Goal: Transaction & Acquisition: Download file/media

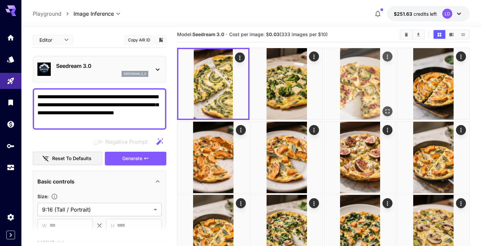
scroll to position [7, 0]
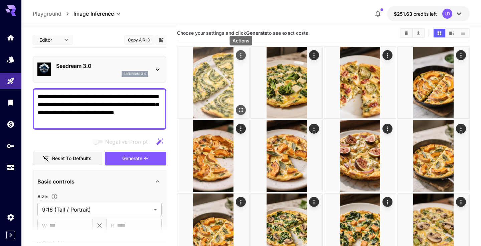
click at [242, 56] on icon "Actions" at bounding box center [241, 55] width 7 height 7
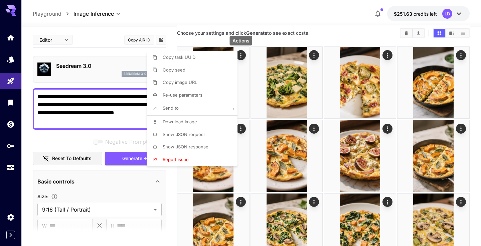
click at [214, 120] on li "Download Image" at bounding box center [194, 122] width 95 height 13
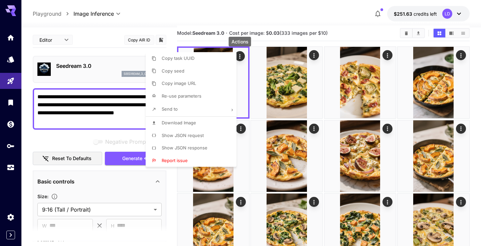
click at [313, 57] on div at bounding box center [240, 123] width 481 height 246
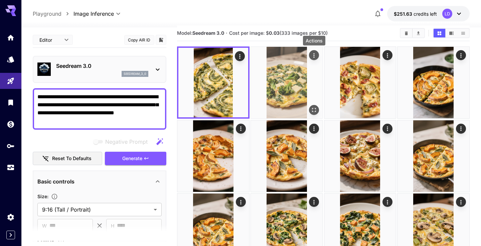
click at [312, 55] on icon "Actions" at bounding box center [314, 55] width 7 height 7
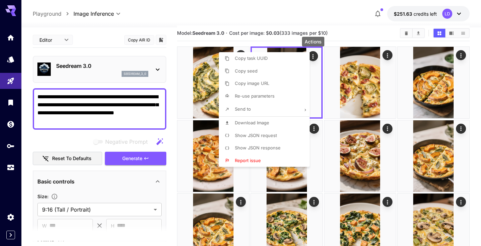
click at [258, 124] on span "Download Image" at bounding box center [252, 122] width 34 height 5
click at [387, 55] on div at bounding box center [240, 123] width 481 height 246
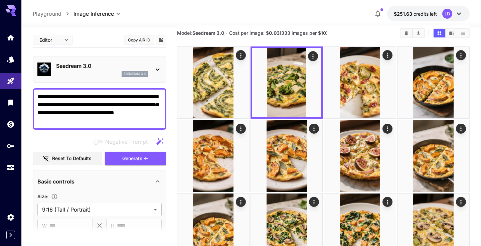
click at [387, 55] on icon "Actions" at bounding box center [387, 55] width 1 height 4
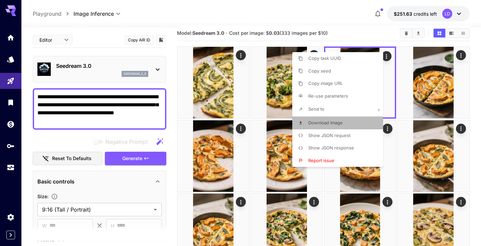
click at [343, 117] on li "Download Image" at bounding box center [340, 123] width 95 height 13
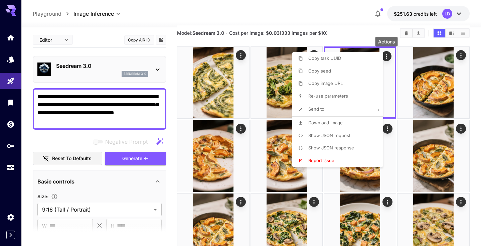
click at [241, 132] on div at bounding box center [240, 123] width 481 height 246
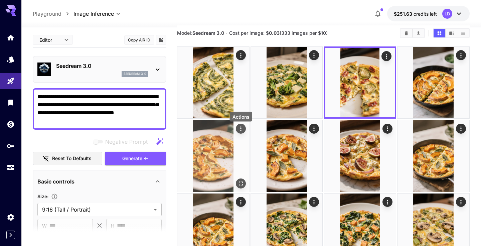
click at [241, 131] on icon "Actions" at bounding box center [240, 129] width 1 height 4
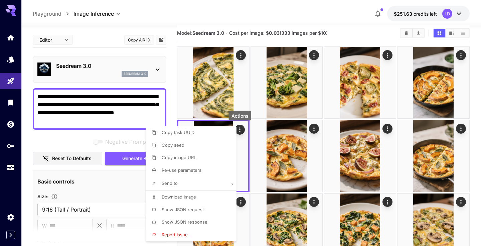
click at [211, 195] on li "Download Image" at bounding box center [193, 197] width 95 height 13
click at [389, 127] on div at bounding box center [240, 123] width 481 height 246
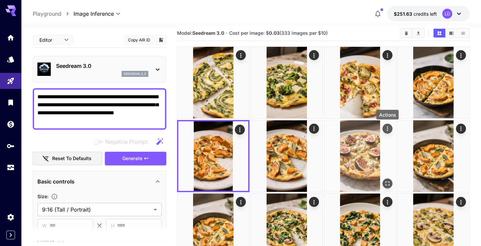
click at [386, 127] on icon "Actions" at bounding box center [387, 128] width 7 height 7
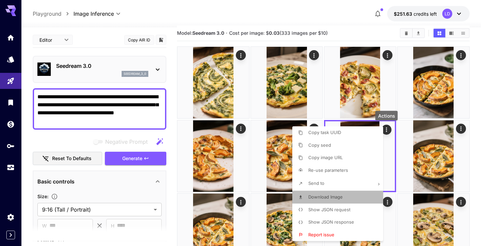
click at [336, 198] on span "Download Image" at bounding box center [326, 196] width 34 height 5
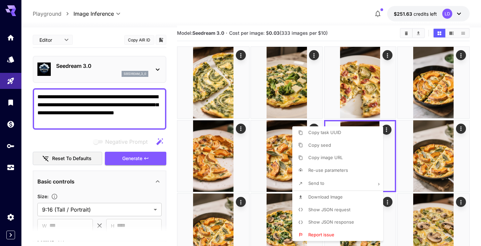
click at [475, 117] on div at bounding box center [240, 123] width 481 height 246
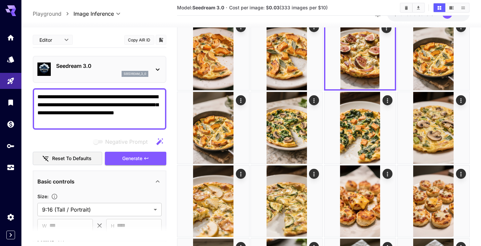
scroll to position [115, 0]
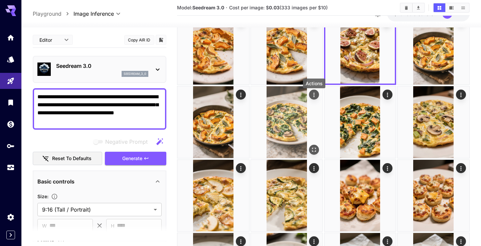
click at [314, 96] on icon "Actions" at bounding box center [314, 95] width 7 height 7
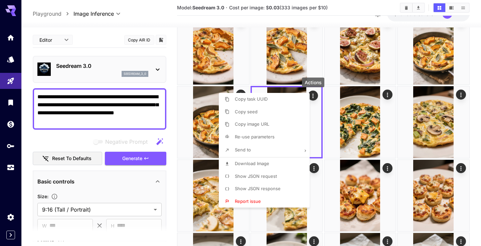
click at [272, 165] on li "Download Image" at bounding box center [266, 163] width 95 height 13
click at [386, 95] on div at bounding box center [240, 123] width 481 height 246
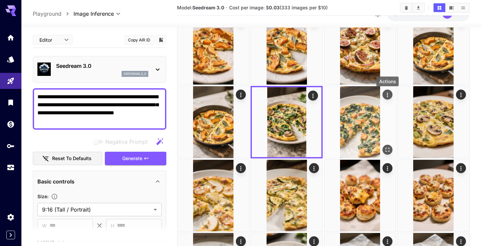
click at [390, 97] on icon "Actions" at bounding box center [387, 95] width 7 height 7
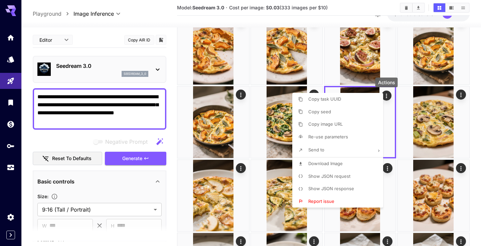
click at [336, 163] on span "Download Image" at bounding box center [326, 163] width 34 height 5
click at [461, 98] on div at bounding box center [240, 123] width 481 height 246
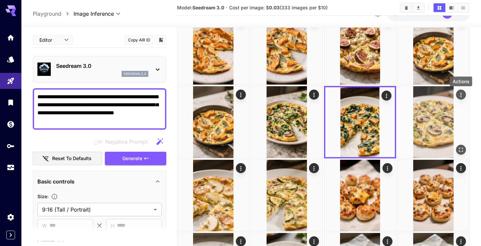
click at [462, 97] on icon "Actions" at bounding box center [461, 95] width 7 height 7
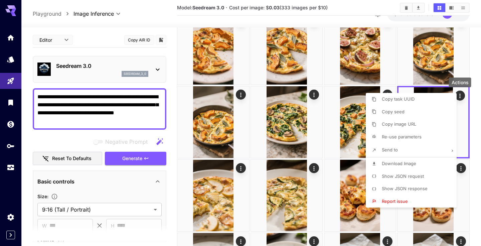
click at [401, 163] on span "Download Image" at bounding box center [399, 163] width 34 height 5
click at [238, 171] on div at bounding box center [240, 123] width 481 height 246
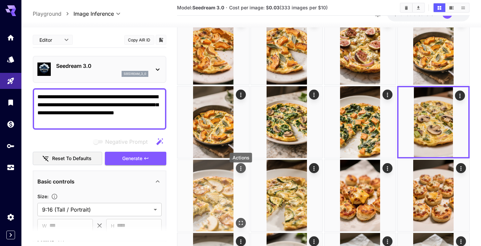
click at [240, 171] on icon "Actions" at bounding box center [241, 168] width 7 height 7
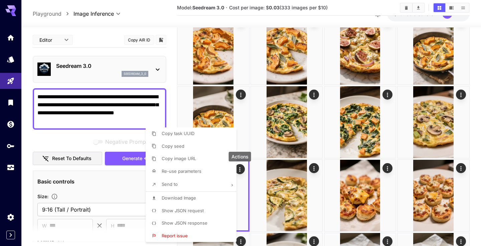
click at [204, 196] on li "Download Image" at bounding box center [193, 198] width 95 height 13
click at [315, 167] on div at bounding box center [240, 123] width 481 height 246
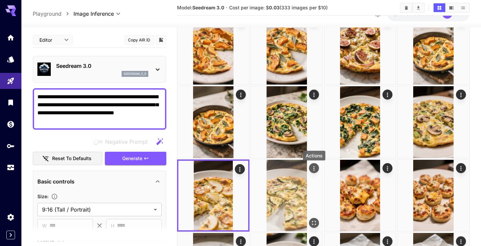
click at [315, 170] on icon "Actions" at bounding box center [314, 168] width 7 height 7
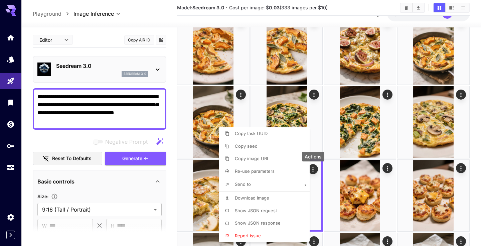
click at [274, 196] on li "Download Image" at bounding box center [266, 198] width 95 height 13
click at [8, 103] on div at bounding box center [240, 123] width 481 height 246
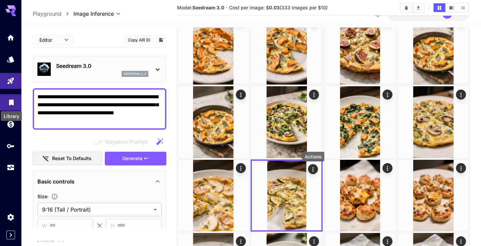
click at [11, 102] on icon "Library" at bounding box center [11, 101] width 5 height 6
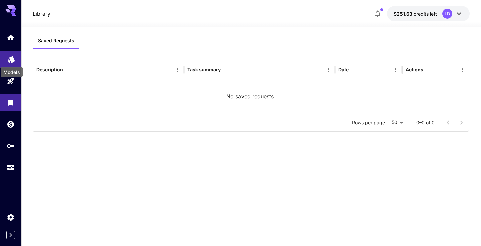
click at [9, 54] on link at bounding box center [10, 59] width 21 height 16
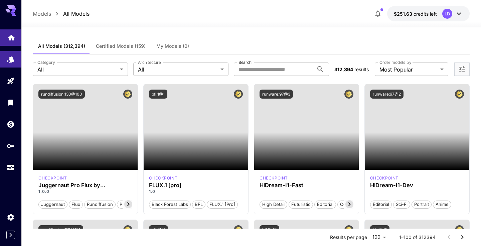
click at [10, 43] on link at bounding box center [10, 37] width 21 height 16
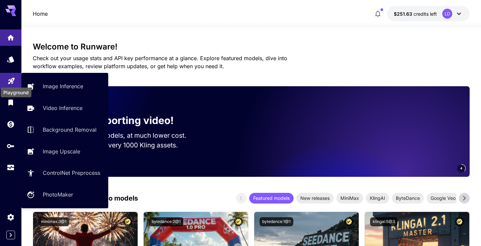
click at [8, 76] on div "Playground" at bounding box center [11, 79] width 8 height 8
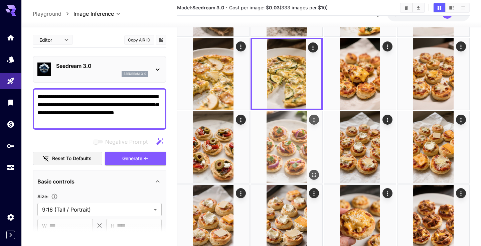
scroll to position [250, 0]
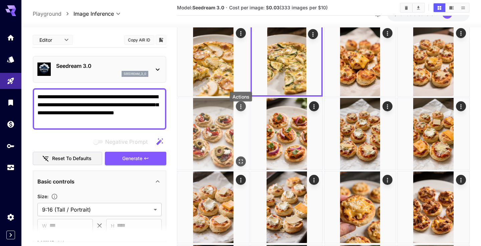
click at [241, 110] on icon "Actions" at bounding box center [241, 106] width 7 height 7
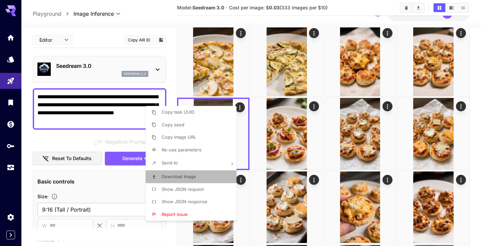
click at [200, 179] on li "Download Image" at bounding box center [193, 176] width 95 height 13
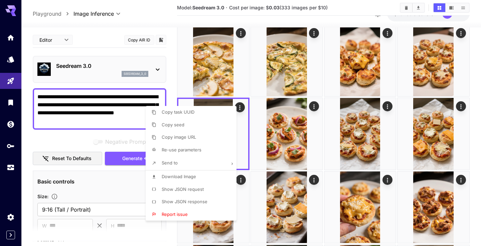
click at [316, 110] on div at bounding box center [240, 123] width 481 height 246
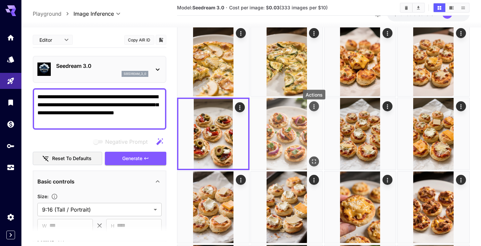
click at [317, 109] on icon "Actions" at bounding box center [314, 106] width 7 height 7
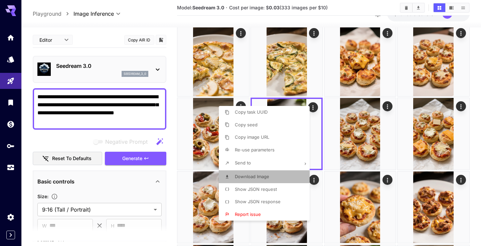
click at [270, 174] on li "Download Image" at bounding box center [266, 176] width 95 height 13
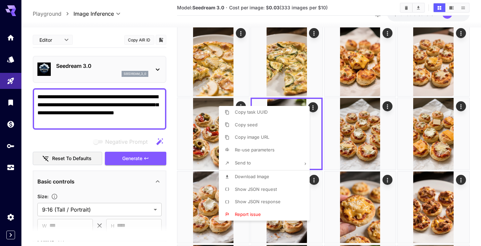
click at [469, 138] on div at bounding box center [240, 123] width 481 height 246
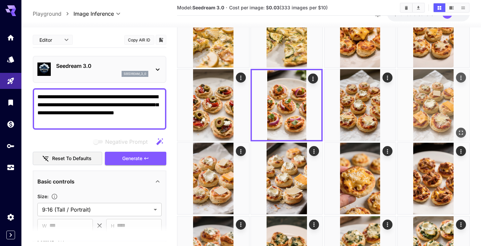
scroll to position [297, 0]
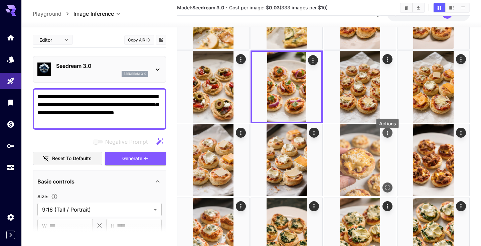
click at [387, 136] on icon "Actions" at bounding box center [387, 133] width 7 height 7
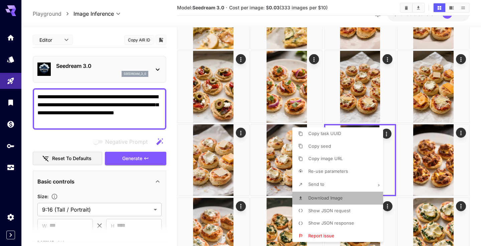
click at [346, 194] on li "Download Image" at bounding box center [340, 198] width 95 height 13
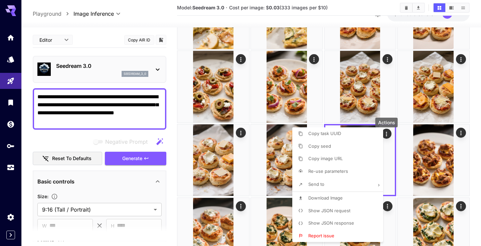
click at [472, 148] on div at bounding box center [240, 123] width 481 height 246
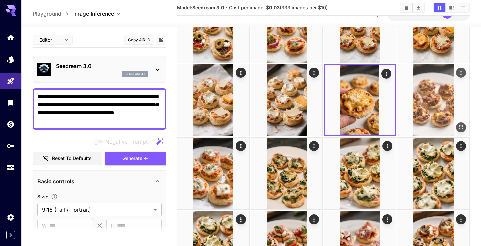
scroll to position [380, 0]
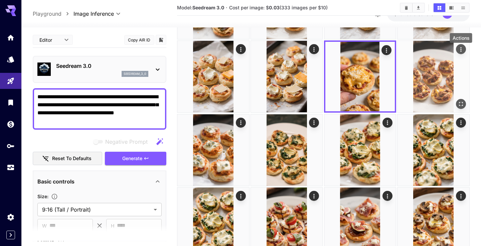
click at [462, 51] on icon "Actions" at bounding box center [461, 49] width 7 height 7
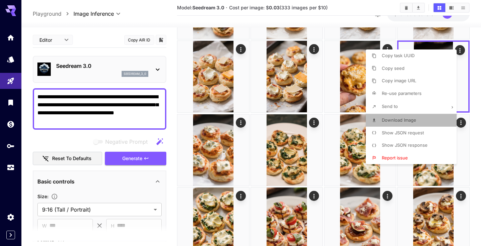
click at [419, 118] on li "Download Image" at bounding box center [413, 120] width 95 height 13
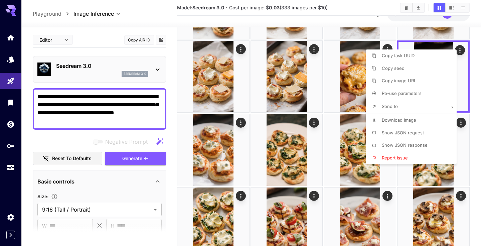
click at [240, 128] on div at bounding box center [240, 123] width 481 height 246
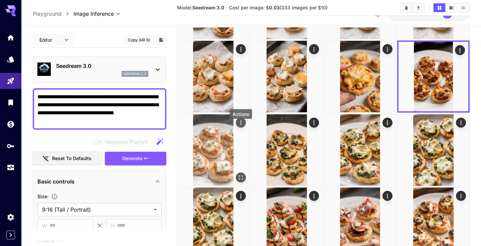
click at [243, 126] on icon "Actions" at bounding box center [241, 122] width 7 height 7
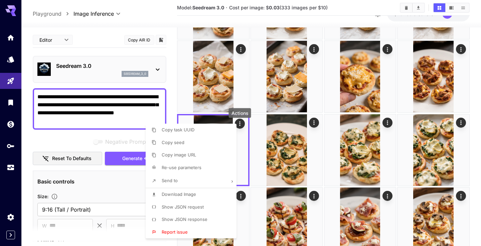
click at [205, 193] on li "Download Image" at bounding box center [193, 194] width 95 height 13
click at [388, 126] on div at bounding box center [240, 123] width 481 height 246
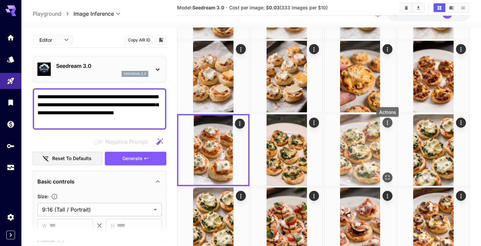
click at [387, 125] on icon "Actions" at bounding box center [387, 122] width 7 height 7
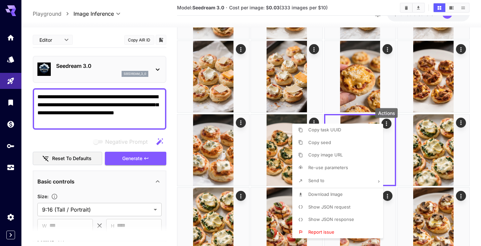
click at [349, 190] on li "Download Image" at bounding box center [340, 194] width 95 height 13
click at [474, 129] on div at bounding box center [240, 123] width 481 height 246
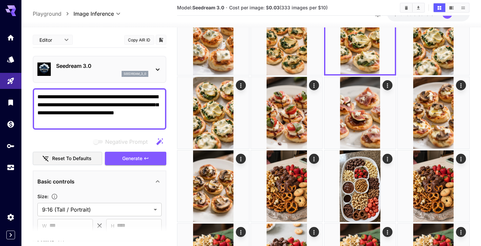
scroll to position [547, 0]
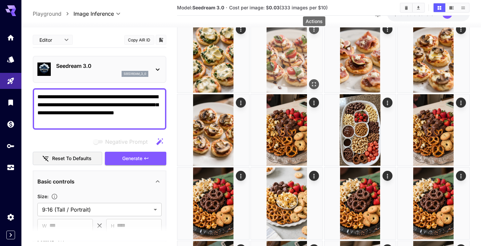
click at [313, 33] on icon "Actions" at bounding box center [314, 29] width 7 height 7
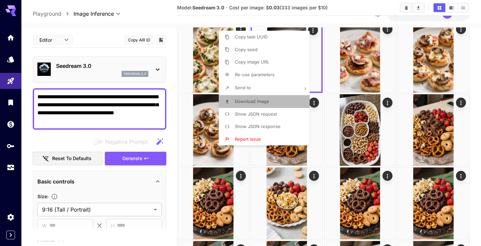
click at [277, 101] on li "Download Image" at bounding box center [266, 101] width 95 height 13
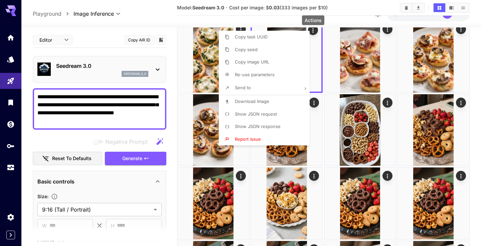
click at [387, 31] on div at bounding box center [240, 123] width 481 height 246
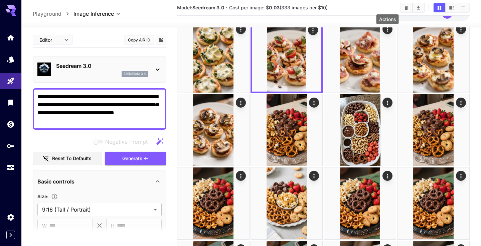
click at [387, 31] on icon "Actions" at bounding box center [387, 29] width 1 height 4
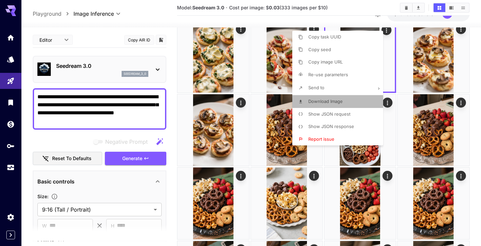
click at [338, 101] on span "Download Image" at bounding box center [326, 101] width 34 height 5
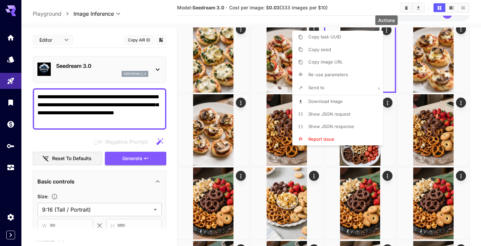
click at [243, 112] on div at bounding box center [240, 123] width 481 height 246
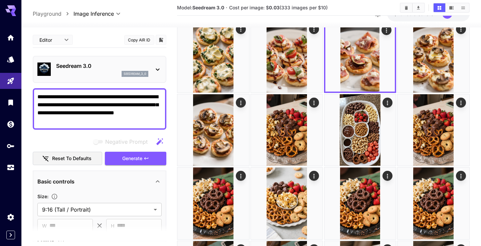
click at [243, 106] on icon "Actions" at bounding box center [241, 103] width 7 height 7
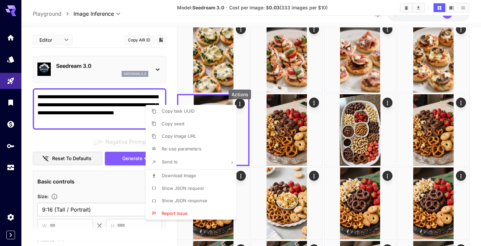
click at [211, 174] on li "Download Image" at bounding box center [193, 175] width 95 height 13
